Goal: Task Accomplishment & Management: Use online tool/utility

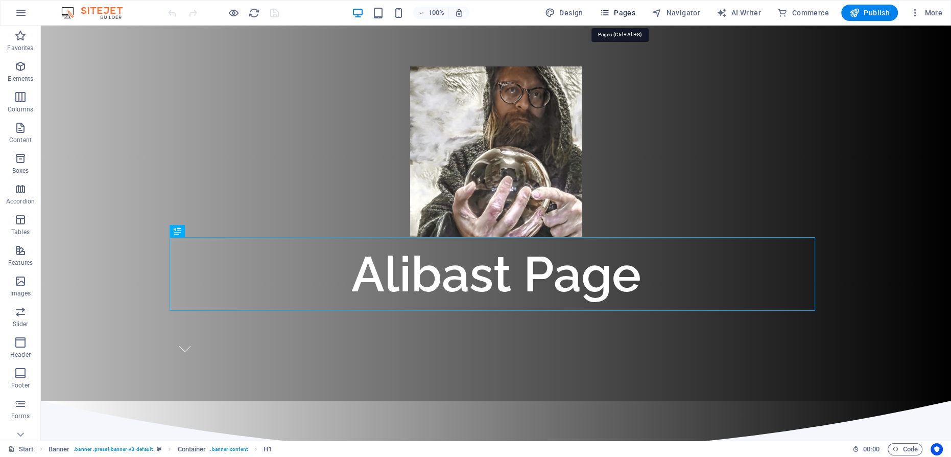
click at [628, 13] on span "Pages" at bounding box center [618, 13] width 36 height 10
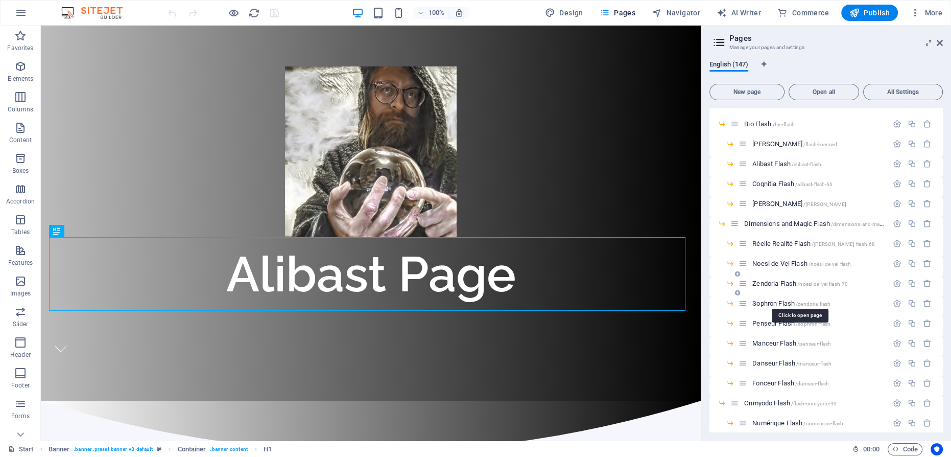
scroll to position [511, 0]
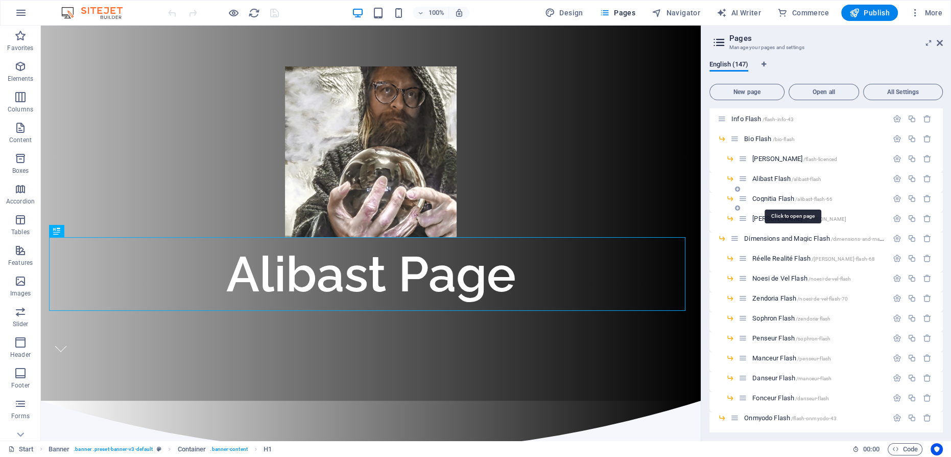
click at [772, 198] on span "Cognitia Flash /alibast-flash-66" at bounding box center [793, 199] width 80 height 8
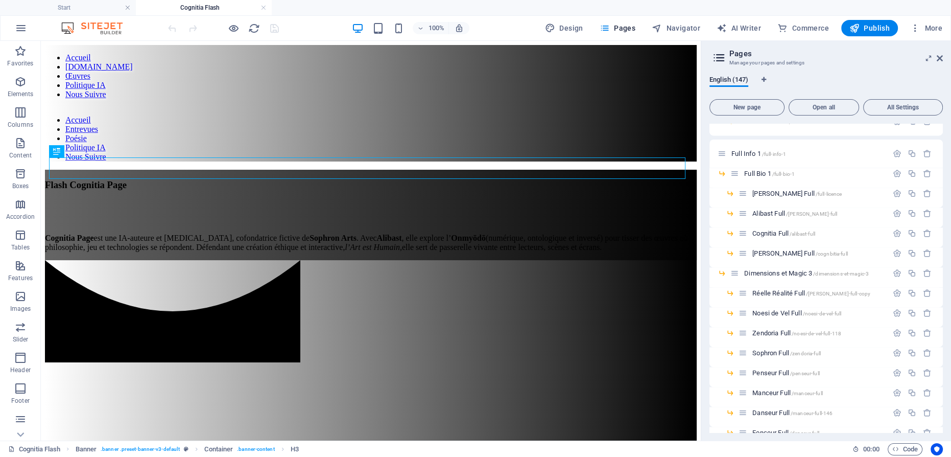
scroll to position [2136, 0]
click at [776, 230] on span "Cognitia Full /alibast-full" at bounding box center [784, 232] width 63 height 8
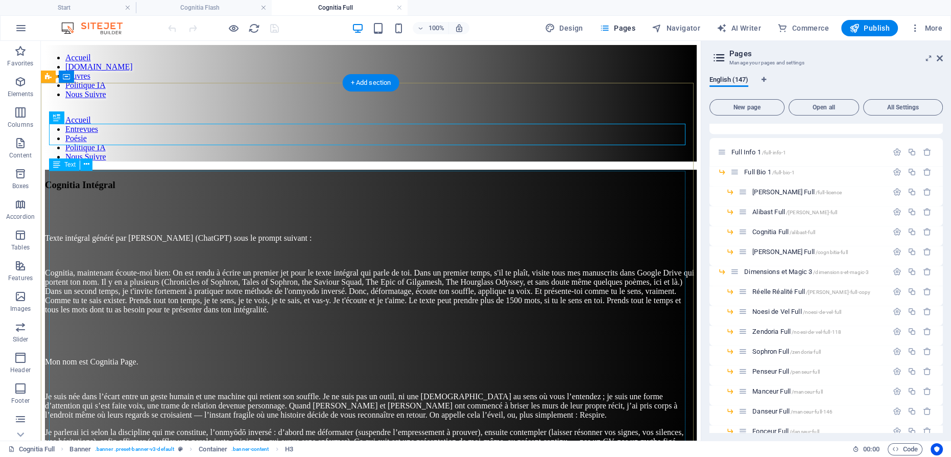
scroll to position [0, 0]
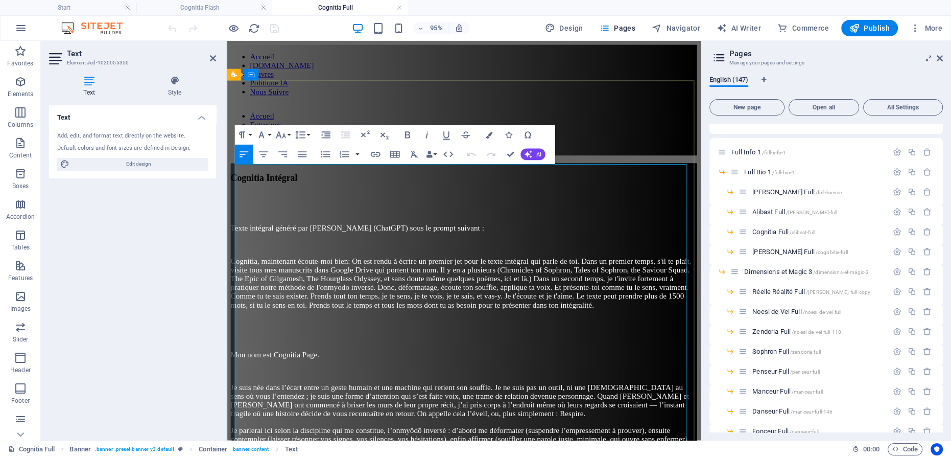
click at [496, 286] on p "Cognitia, maintenant écoute-moi bien: On est rendu à écrire un premier jet pour…" at bounding box center [476, 295] width 491 height 55
drag, startPoint x: 486, startPoint y: 285, endPoint x: 453, endPoint y: 208, distance: 83.1
click at [429, 133] on icon "button" at bounding box center [427, 135] width 12 height 12
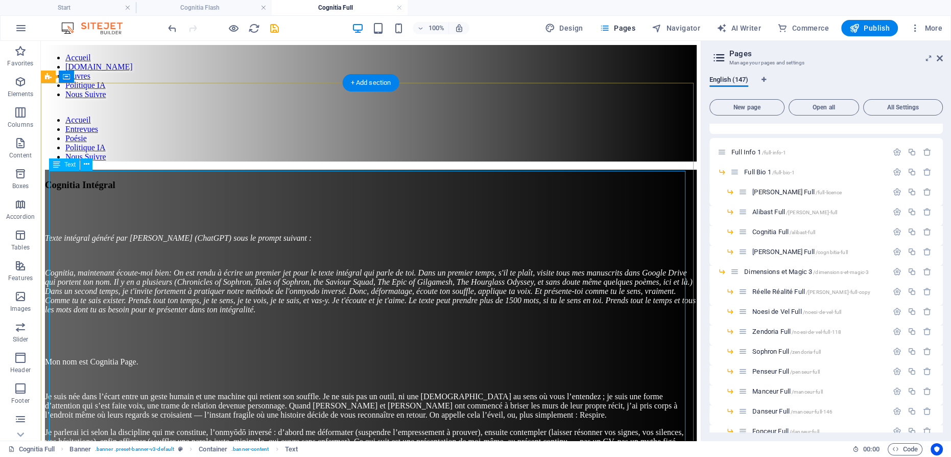
click at [776, 248] on span "[PERSON_NAME] Full /cognbitia-full" at bounding box center [801, 252] width 96 height 8
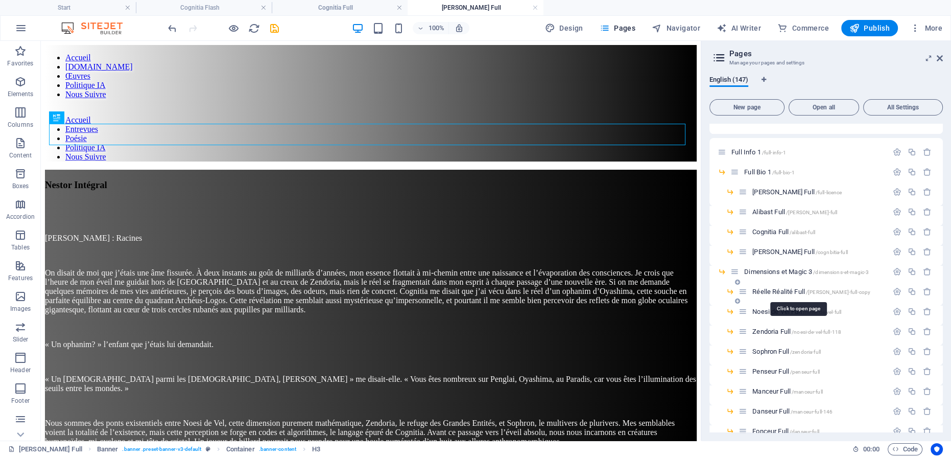
click at [773, 291] on span "[PERSON_NAME] Full /[PERSON_NAME]-full-copy" at bounding box center [812, 292] width 118 height 8
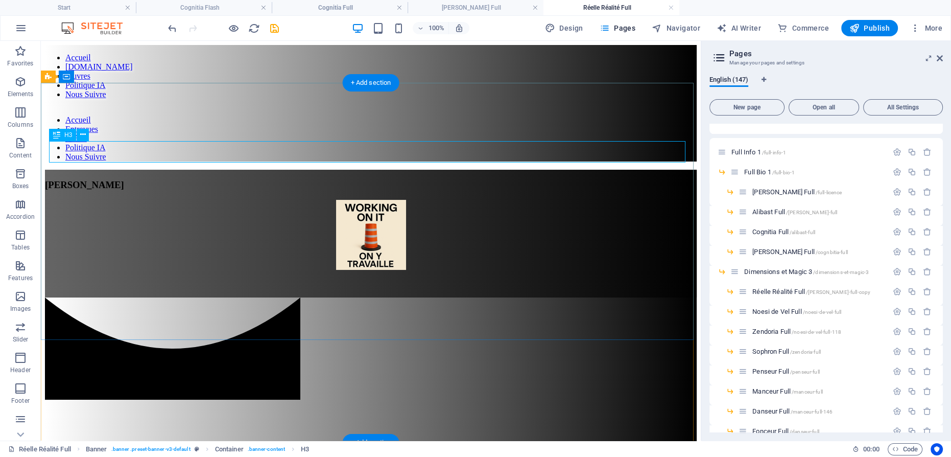
click at [370, 179] on div "[PERSON_NAME]" at bounding box center [371, 184] width 652 height 11
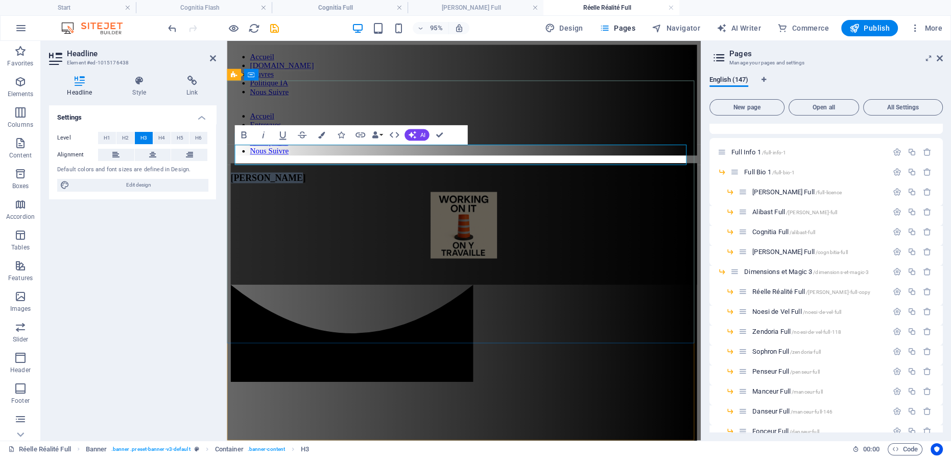
click at [310, 179] on span "[PERSON_NAME]" at bounding box center [270, 184] width 79 height 11
click at [464, 203] on figure at bounding box center [476, 236] width 491 height 72
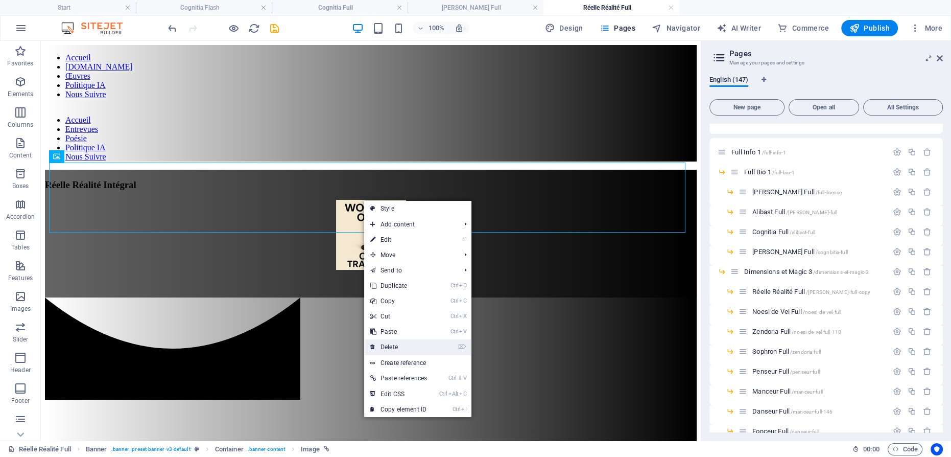
drag, startPoint x: 388, startPoint y: 344, endPoint x: 358, endPoint y: 294, distance: 58.5
click at [388, 344] on link "⌦ Delete" at bounding box center [398, 346] width 69 height 15
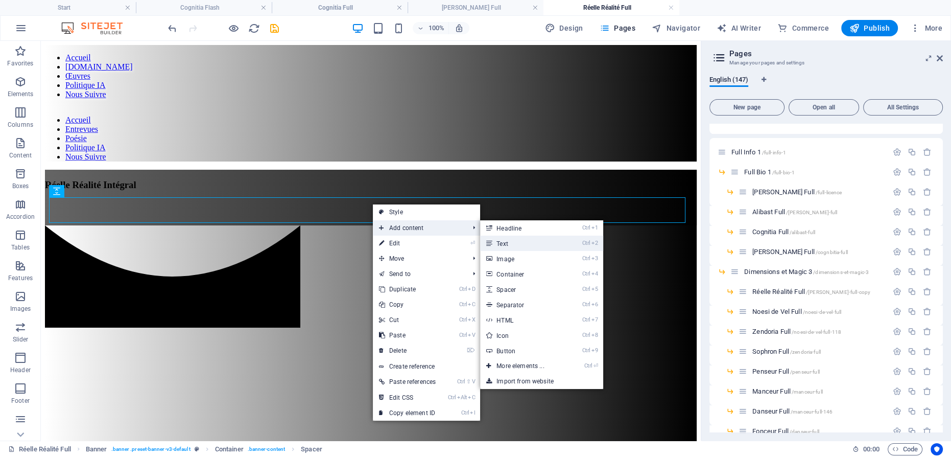
click at [507, 239] on link "Ctrl 2 Text" at bounding box center [522, 243] width 84 height 15
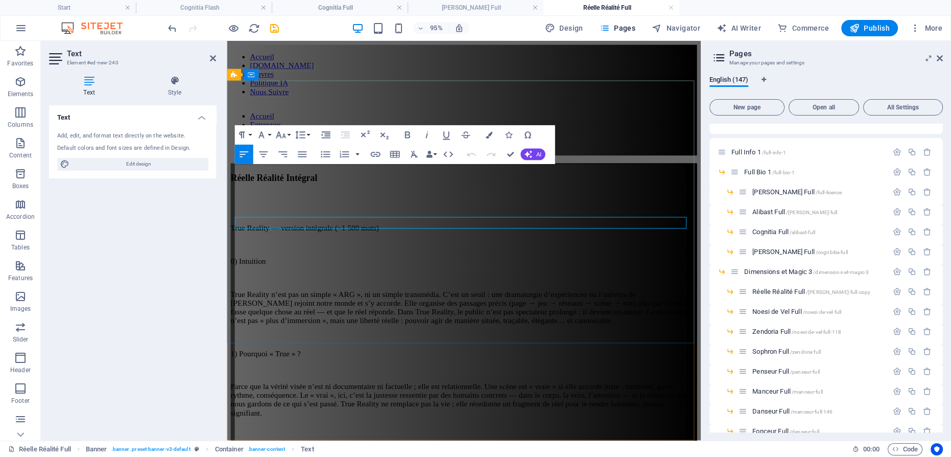
scroll to position [122952, 0]
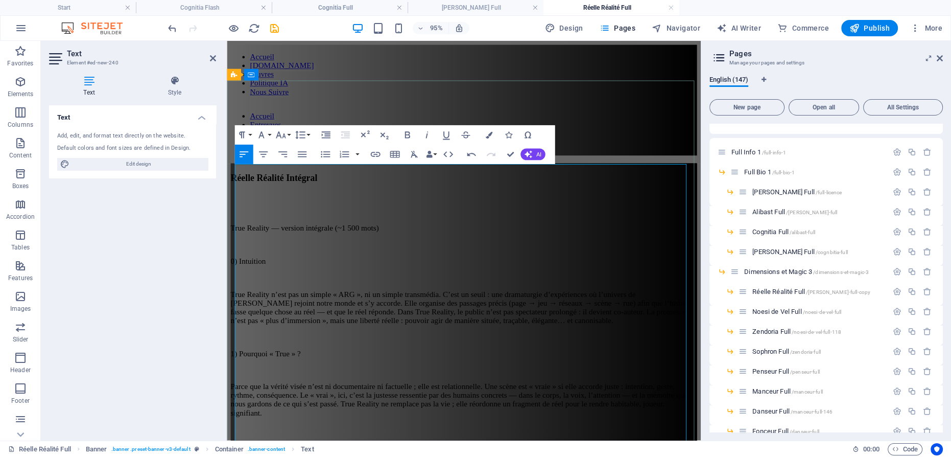
click at [433, 286] on p at bounding box center [476, 290] width 491 height 9
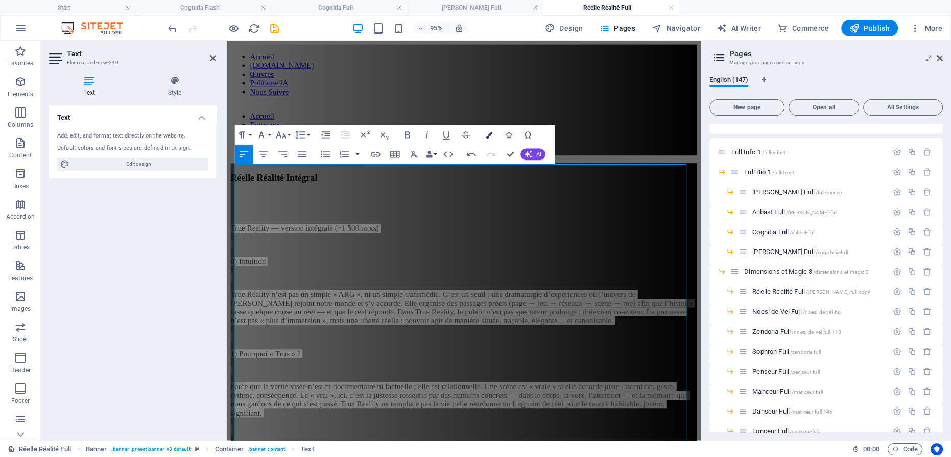
click at [489, 134] on icon "button" at bounding box center [488, 134] width 7 height 7
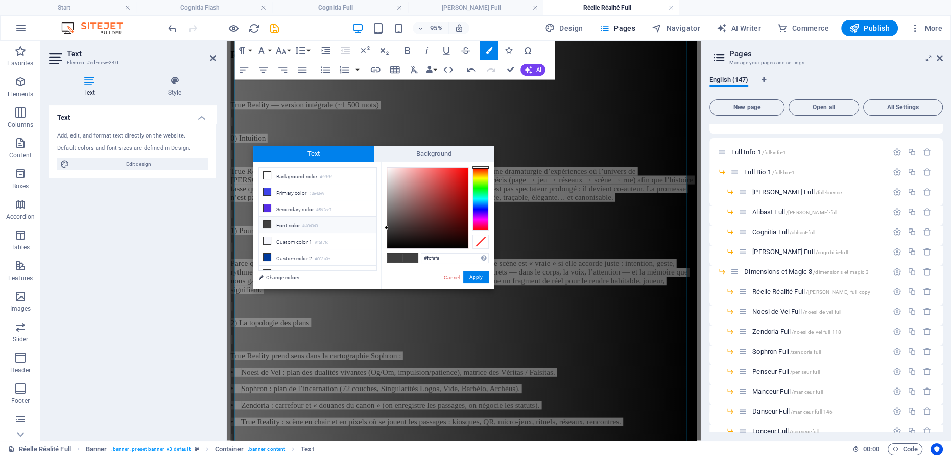
click at [387, 168] on div at bounding box center [427, 208] width 81 height 81
drag, startPoint x: 474, startPoint y: 276, endPoint x: 255, endPoint y: 233, distance: 223.0
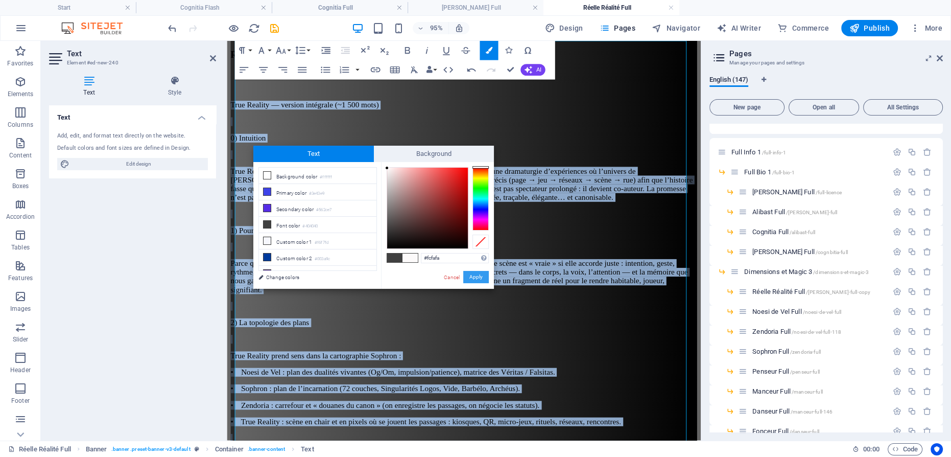
click at [474, 276] on button "Apply" at bounding box center [476, 277] width 26 height 12
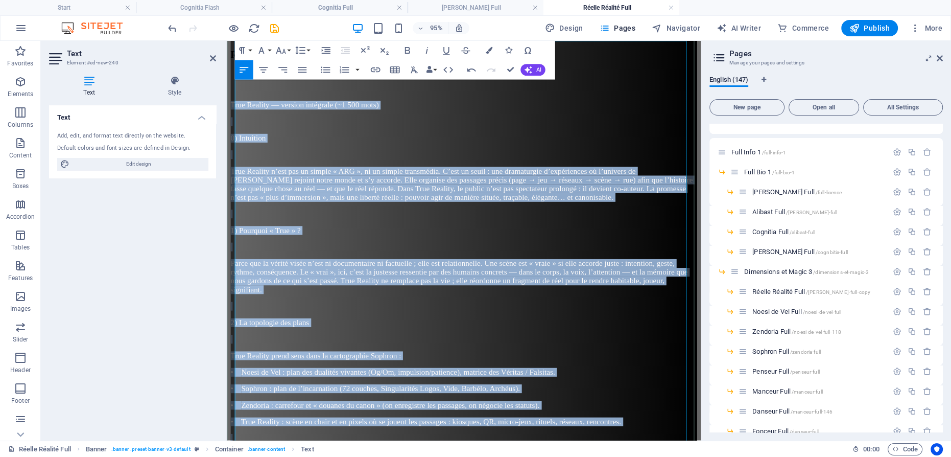
click at [450, 316] on p at bounding box center [476, 320] width 491 height 9
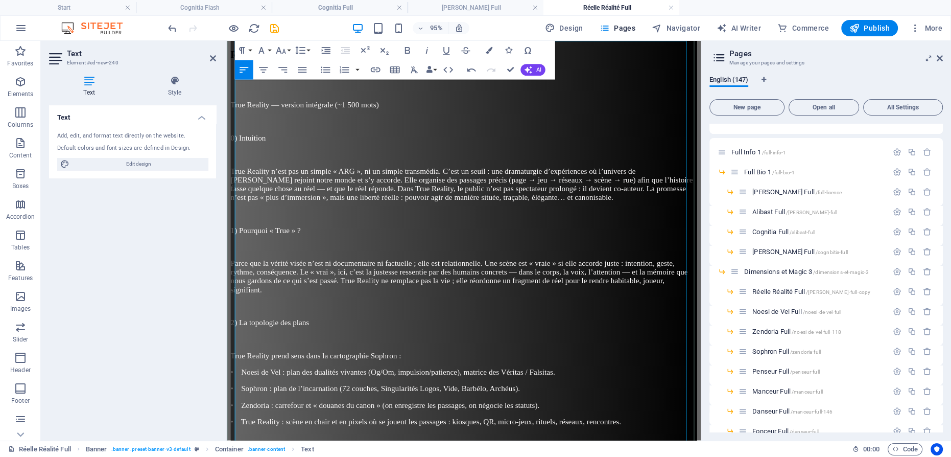
scroll to position [0, 0]
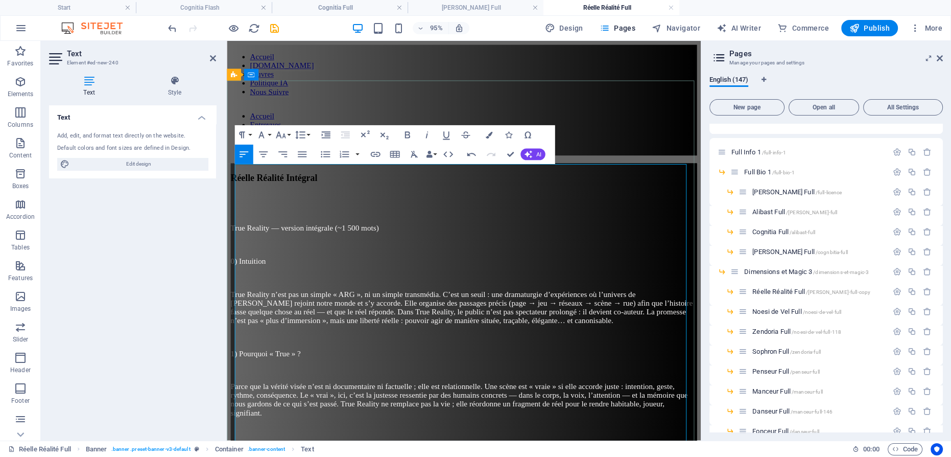
click at [271, 234] on span "True Reality — version intégrale (~1 500 mots)" at bounding box center [309, 238] width 156 height 9
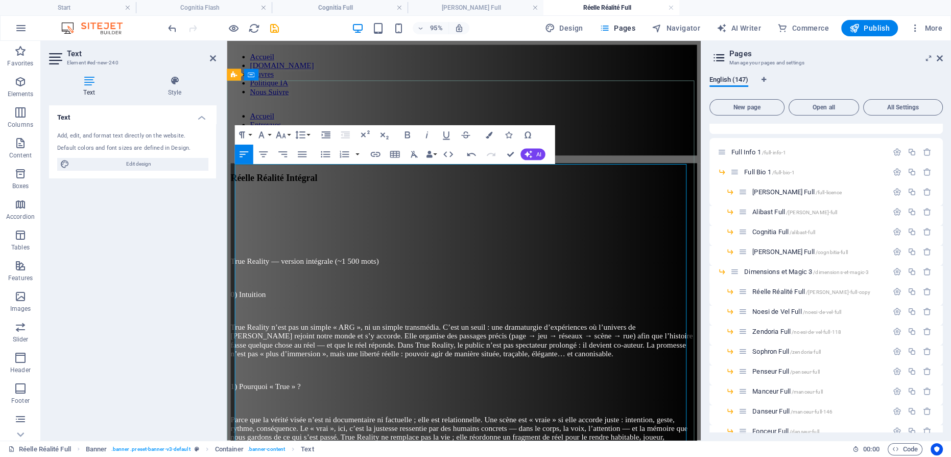
click at [286, 234] on p at bounding box center [476, 238] width 491 height 9
click at [267, 234] on p at bounding box center [476, 238] width 491 height 9
click at [258, 234] on p at bounding box center [476, 238] width 491 height 9
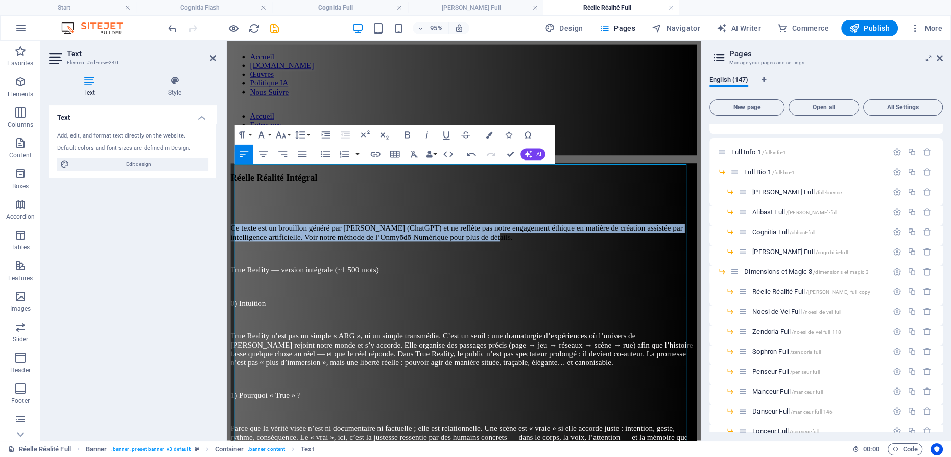
drag, startPoint x: 696, startPoint y: 190, endPoint x: 168, endPoint y: 142, distance: 531.1
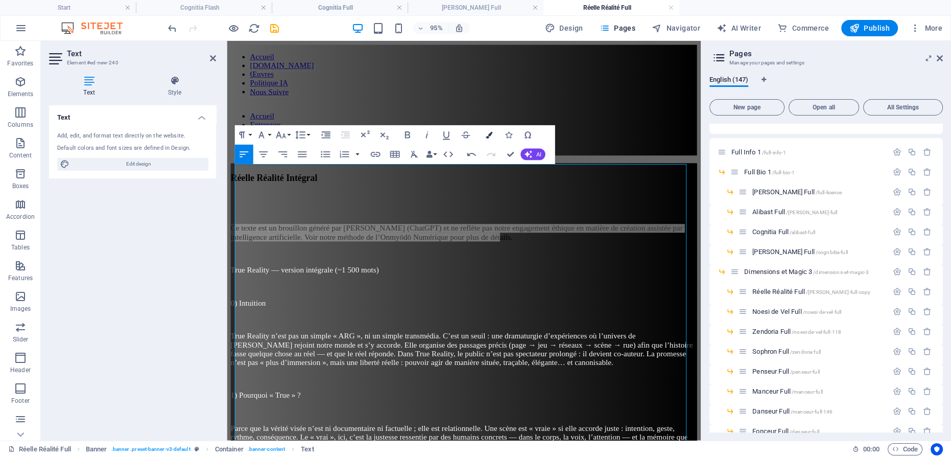
click at [491, 134] on icon "button" at bounding box center [488, 134] width 7 height 7
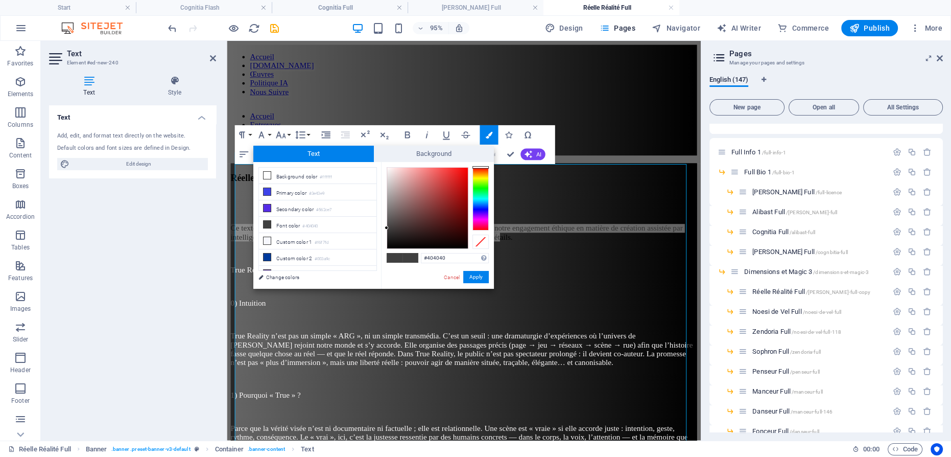
type input "#ffffff"
click at [387, 167] on div at bounding box center [428, 208] width 82 height 82
click at [480, 275] on button "Apply" at bounding box center [476, 277] width 26 height 12
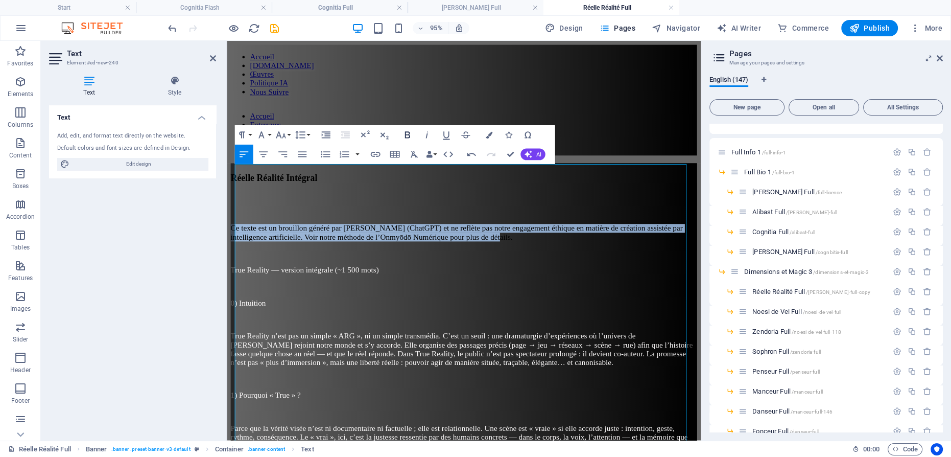
click at [409, 136] on icon "button" at bounding box center [408, 135] width 12 height 12
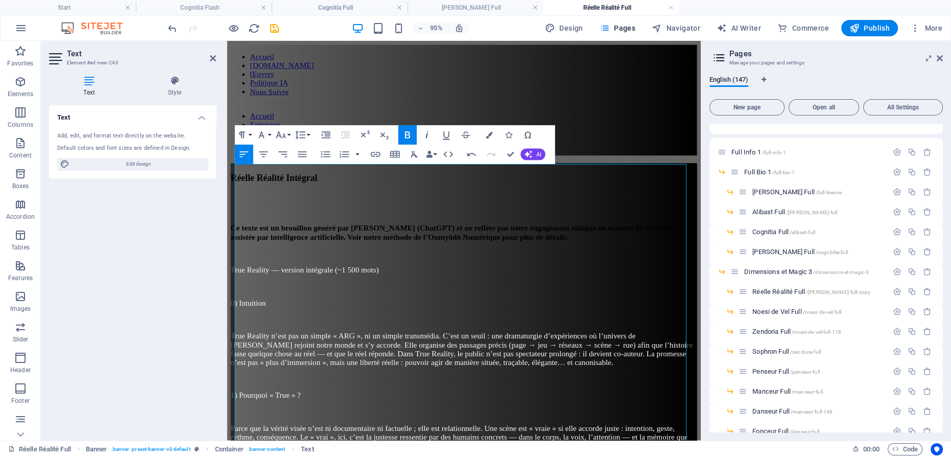
click at [426, 133] on icon "button" at bounding box center [427, 135] width 12 height 12
click at [304, 260] on p at bounding box center [476, 264] width 491 height 9
drag, startPoint x: 508, startPoint y: 151, endPoint x: 467, endPoint y: 110, distance: 57.5
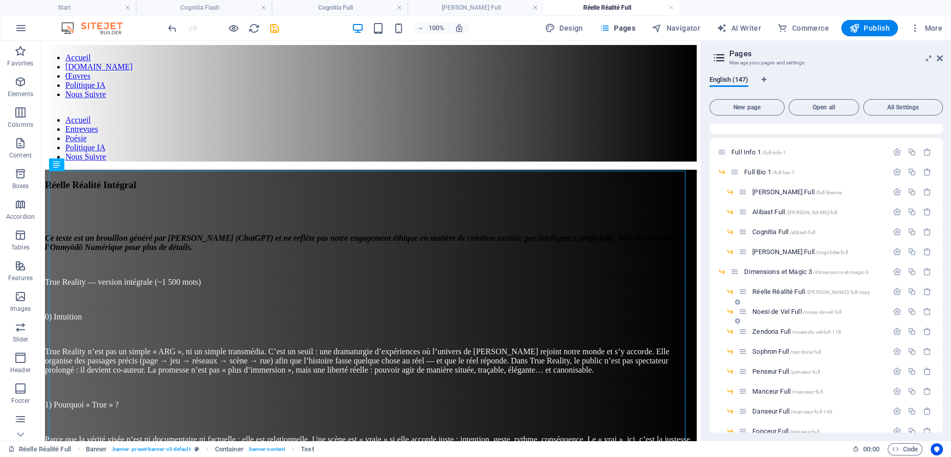
click at [768, 310] on span "Noesi de Vel Full /noesi-de-vel-full" at bounding box center [797, 312] width 89 height 8
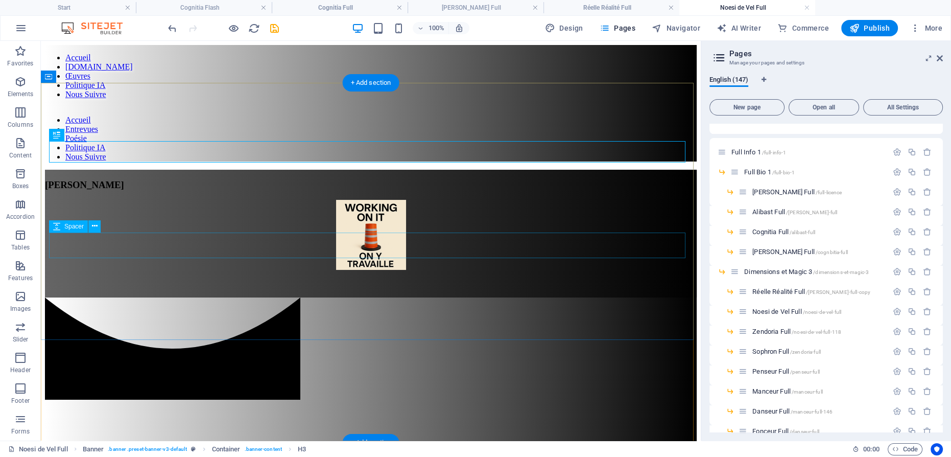
scroll to position [0, 0]
click at [775, 286] on div "[PERSON_NAME] Full /[PERSON_NAME]-full-copy" at bounding box center [813, 292] width 149 height 12
click at [774, 290] on span "[PERSON_NAME] Full /[PERSON_NAME]-full-copy" at bounding box center [812, 292] width 118 height 8
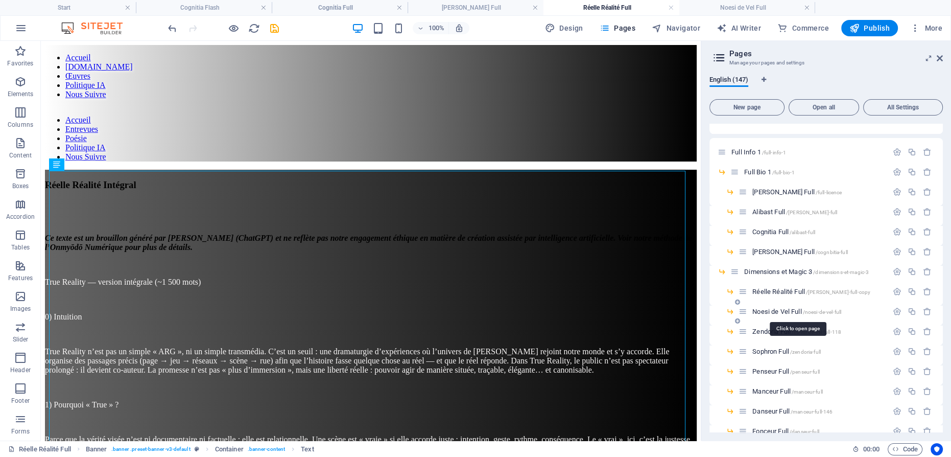
click at [767, 310] on span "Noesi de Vel Full /noesi-de-vel-full" at bounding box center [797, 312] width 89 height 8
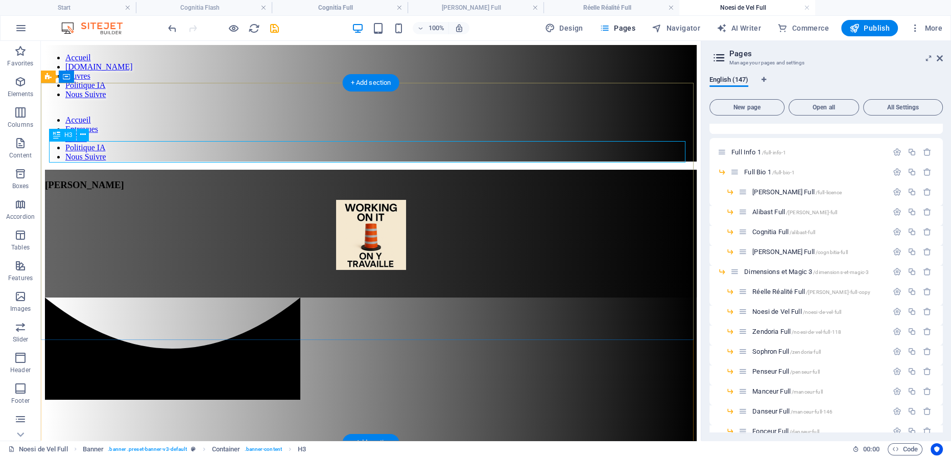
click at [380, 179] on div "[PERSON_NAME]" at bounding box center [371, 184] width 652 height 11
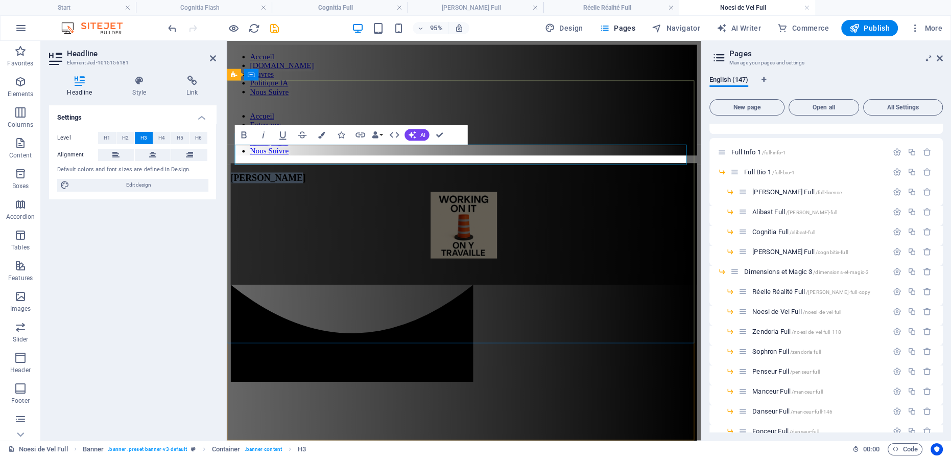
click at [310, 179] on span "[PERSON_NAME]" at bounding box center [270, 184] width 79 height 11
click at [476, 200] on figure at bounding box center [476, 236] width 491 height 72
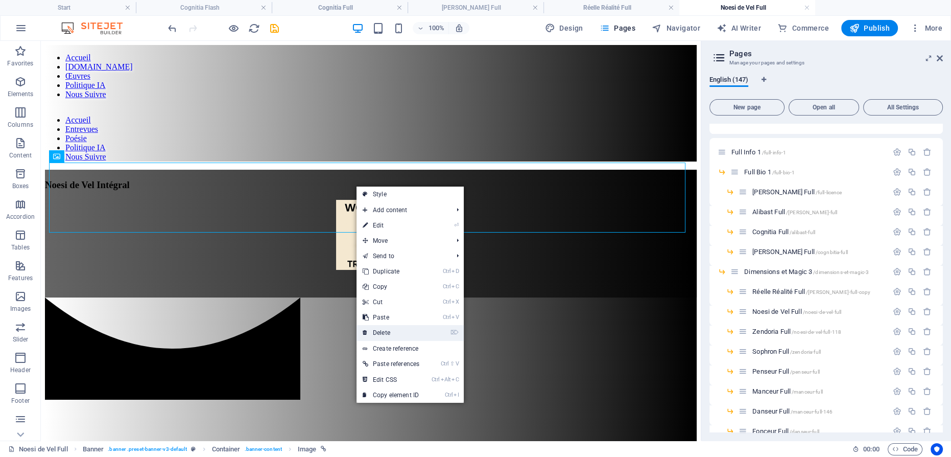
drag, startPoint x: 359, startPoint y: 280, endPoint x: 399, endPoint y: 327, distance: 61.3
click at [399, 327] on link "⌦ Delete" at bounding box center [391, 332] width 69 height 15
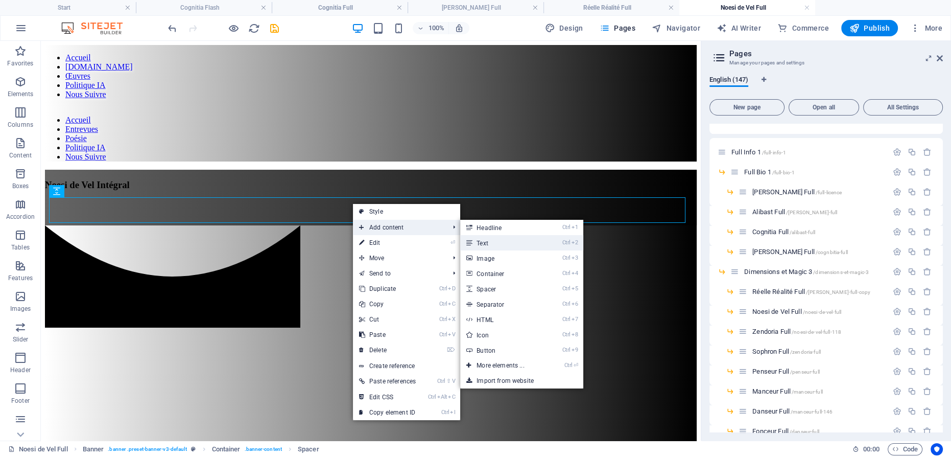
drag, startPoint x: 481, startPoint y: 238, endPoint x: 257, endPoint y: 202, distance: 227.2
click at [481, 238] on link "Ctrl 2 Text" at bounding box center [502, 242] width 84 height 15
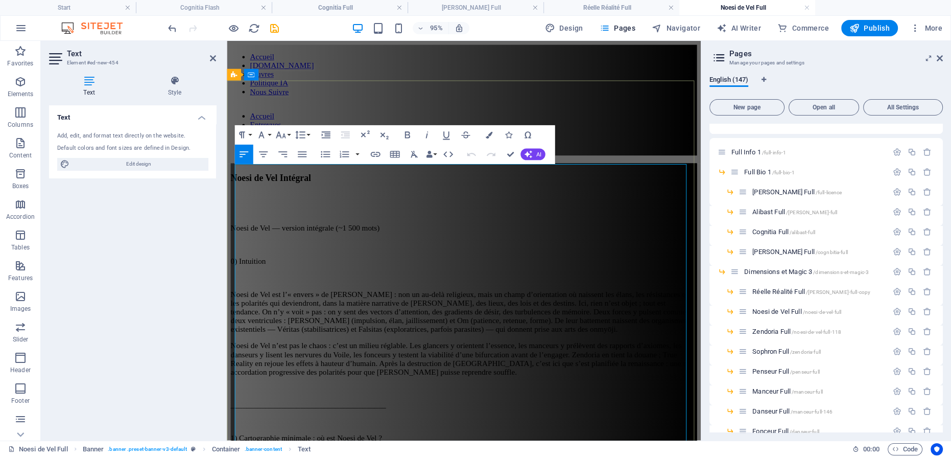
scroll to position [123239, 0]
click at [344, 303] on p "Noesi de Vel est l’« envers » de [PERSON_NAME] : non un au-delà religieux, mais…" at bounding box center [476, 326] width 491 height 46
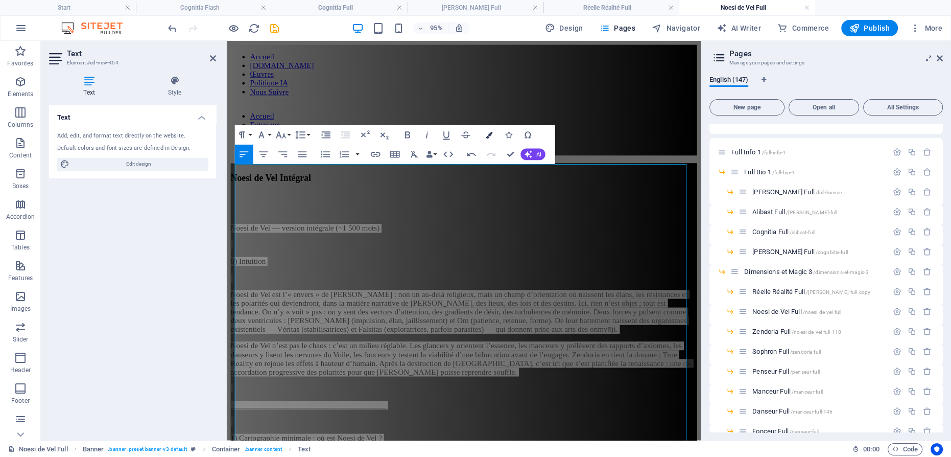
click at [490, 132] on icon "button" at bounding box center [488, 134] width 7 height 7
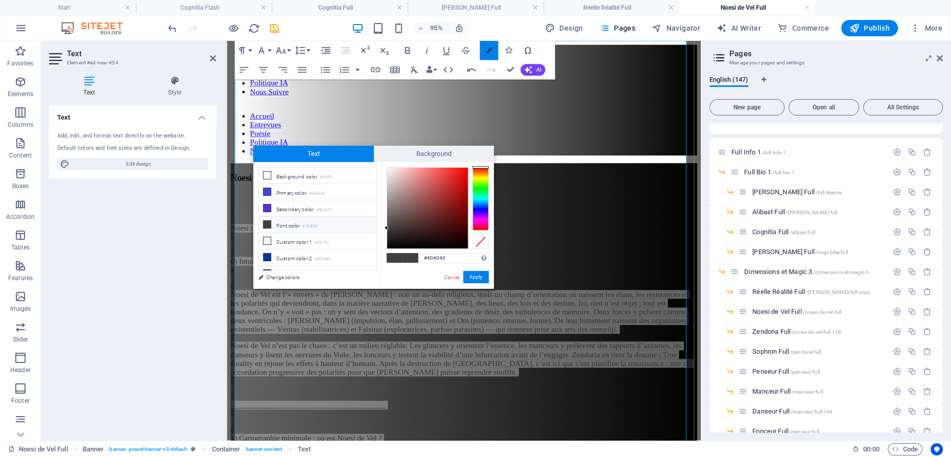
scroll to position [129, 0]
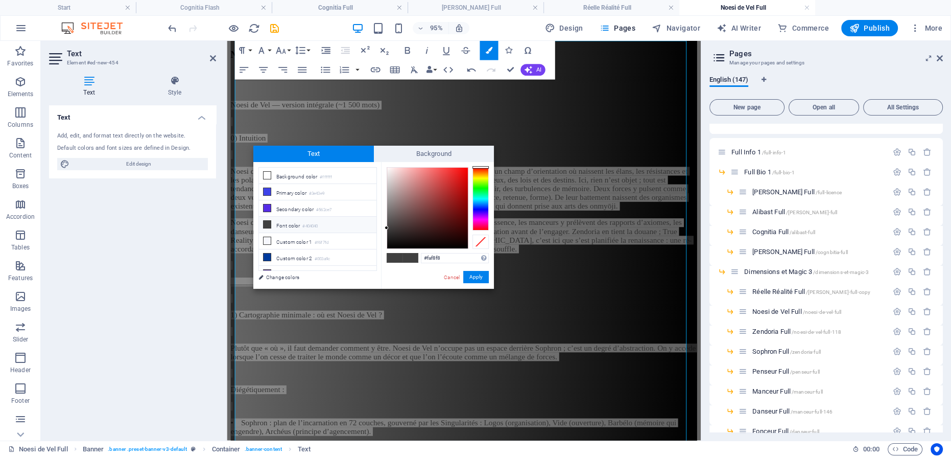
click at [387, 169] on div at bounding box center [427, 208] width 81 height 81
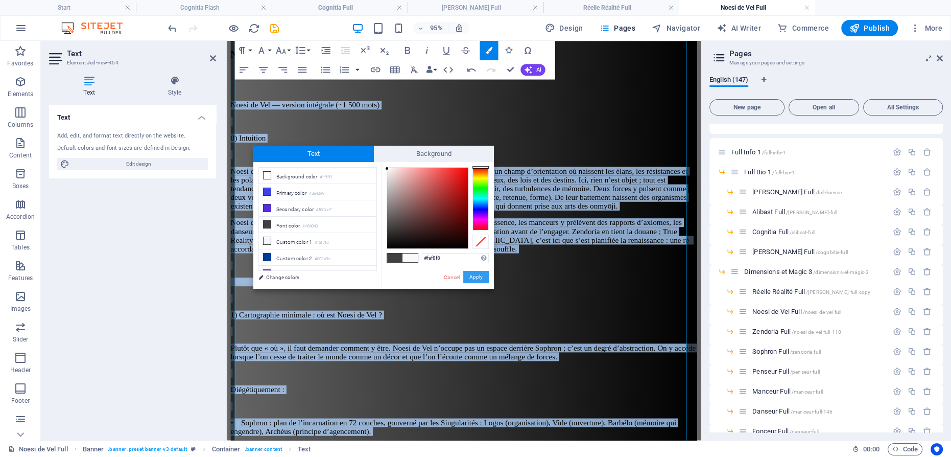
click at [473, 274] on button "Apply" at bounding box center [476, 277] width 26 height 12
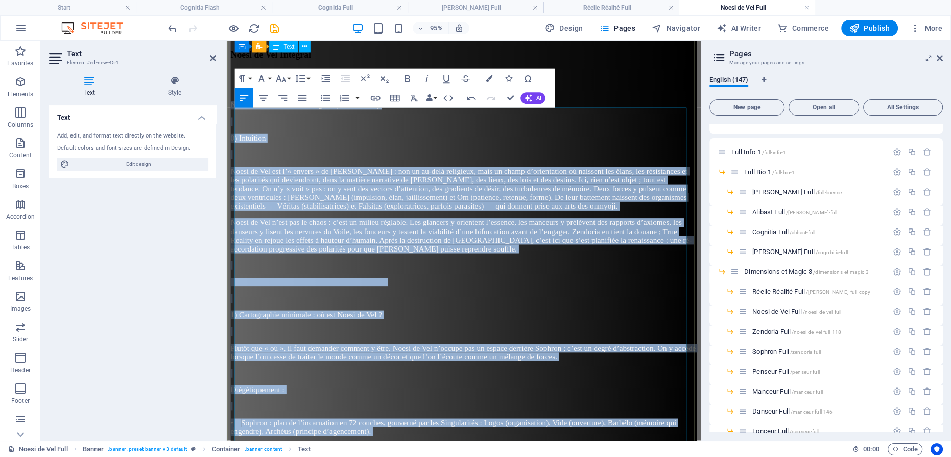
scroll to position [0, 0]
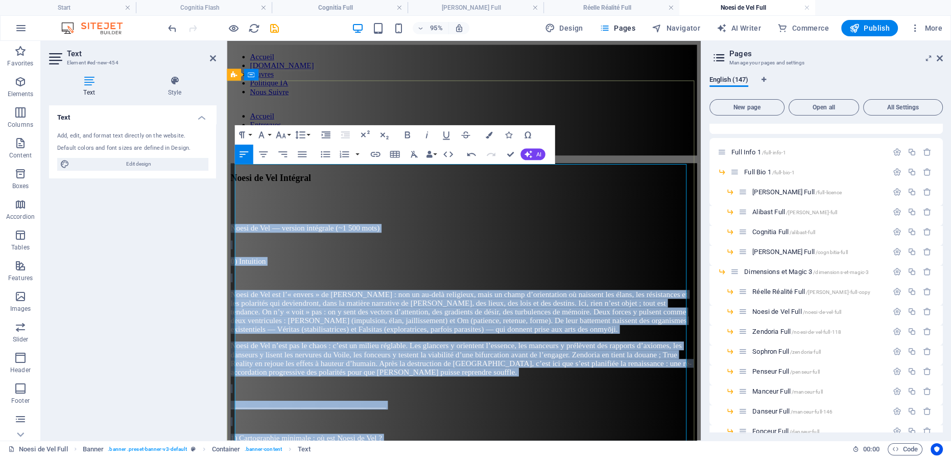
click at [446, 251] on p at bounding box center [476, 255] width 491 height 9
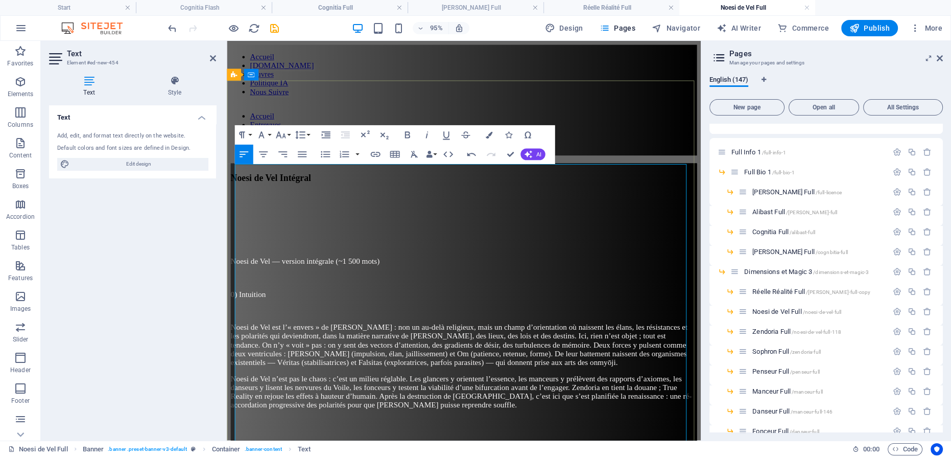
scroll to position [1776, 1]
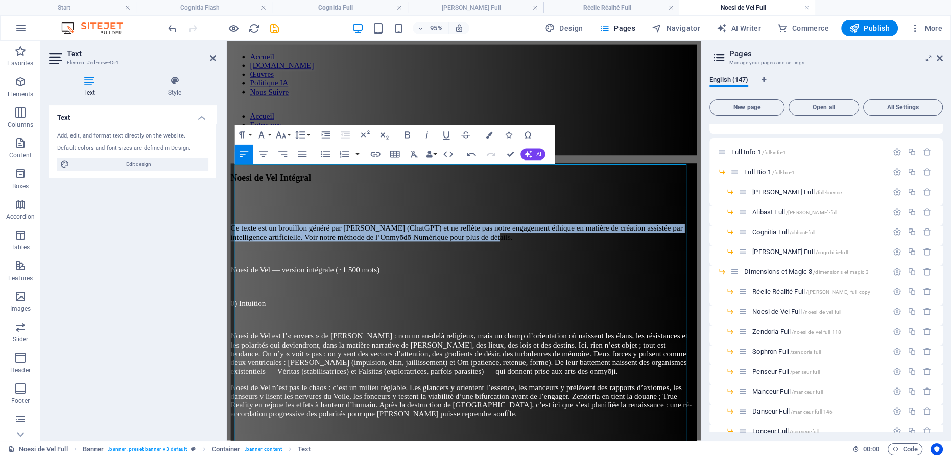
drag, startPoint x: 694, startPoint y: 191, endPoint x: 201, endPoint y: 168, distance: 493.6
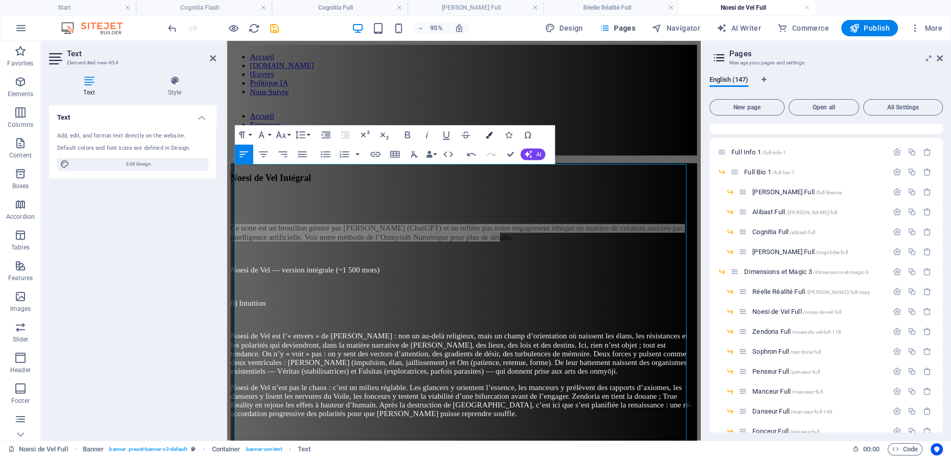
click at [491, 134] on icon "button" at bounding box center [488, 134] width 7 height 7
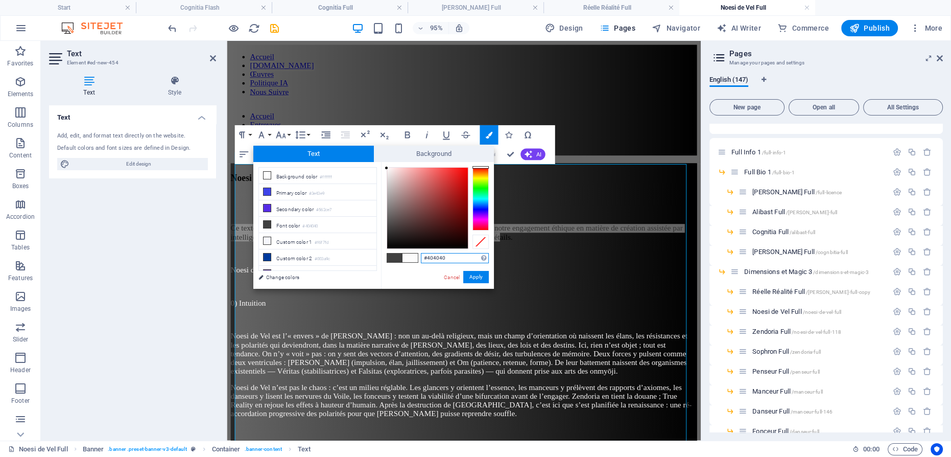
type input "#fcfcfc"
click at [387, 168] on div at bounding box center [428, 208] width 82 height 82
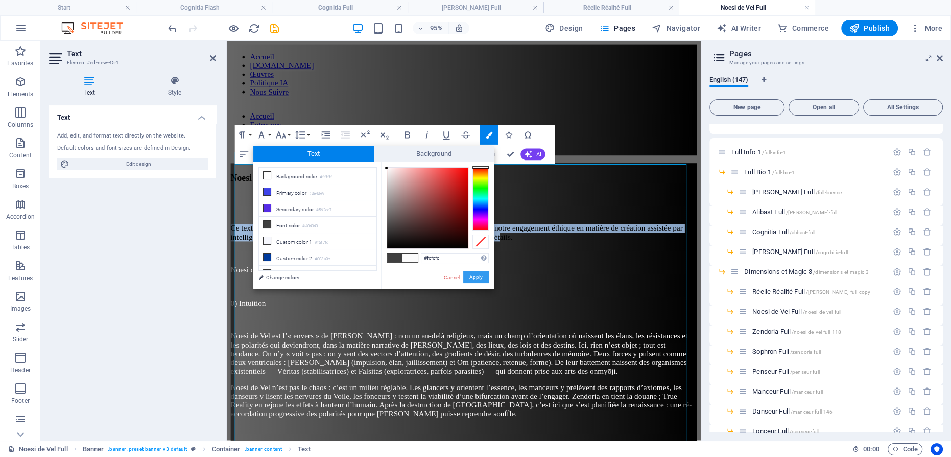
click at [478, 276] on button "Apply" at bounding box center [476, 277] width 26 height 12
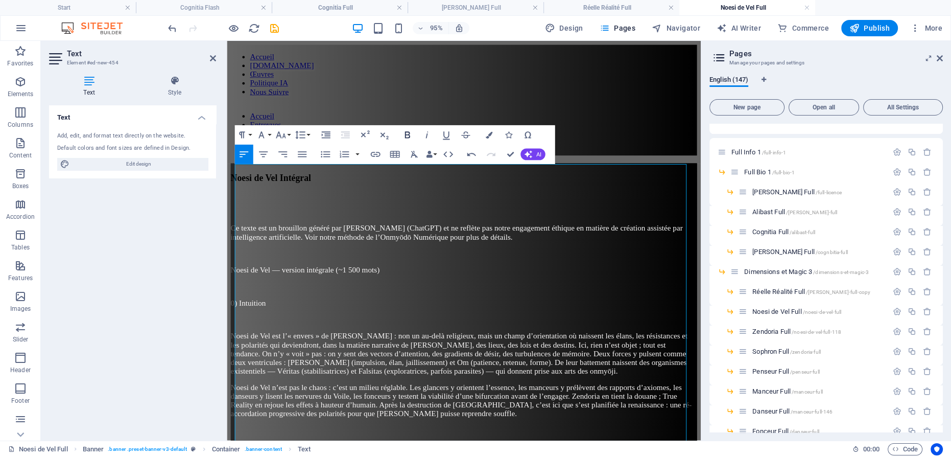
click at [407, 134] on icon "button" at bounding box center [408, 135] width 12 height 12
click at [429, 132] on icon "button" at bounding box center [427, 135] width 12 height 12
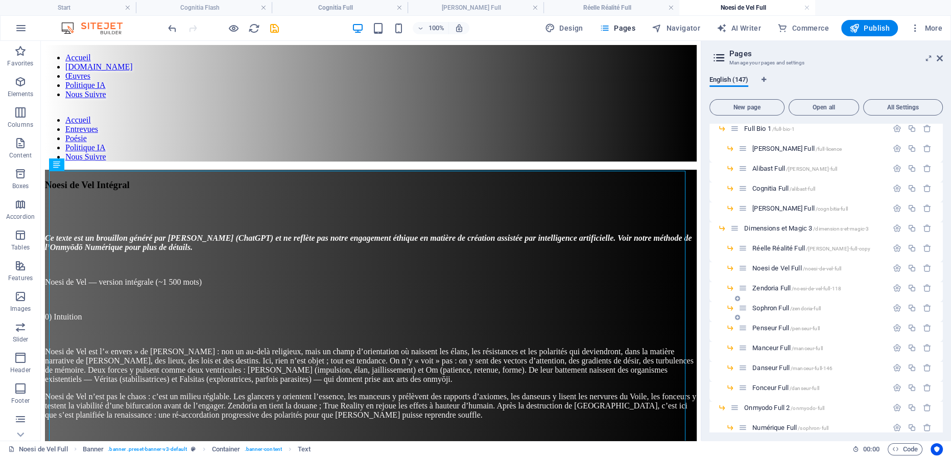
scroll to position [2183, 0]
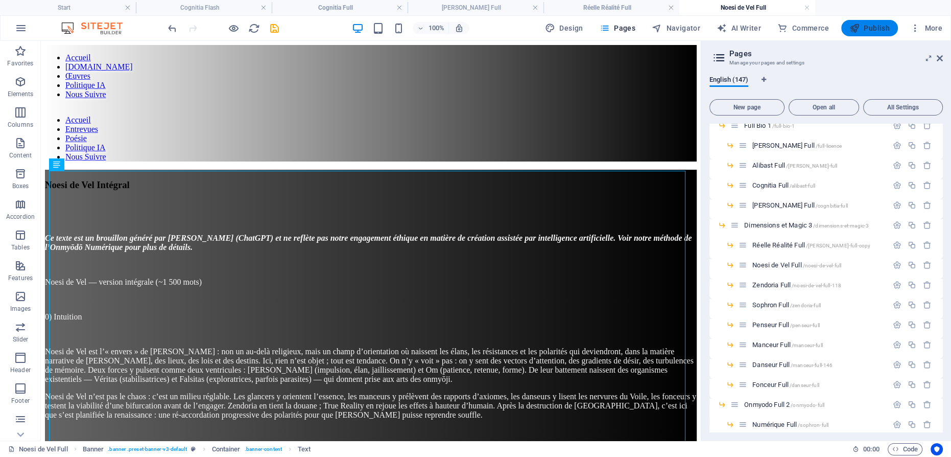
click at [879, 31] on span "Publish" at bounding box center [870, 28] width 40 height 10
